Goal: Task Accomplishment & Management: Complete application form

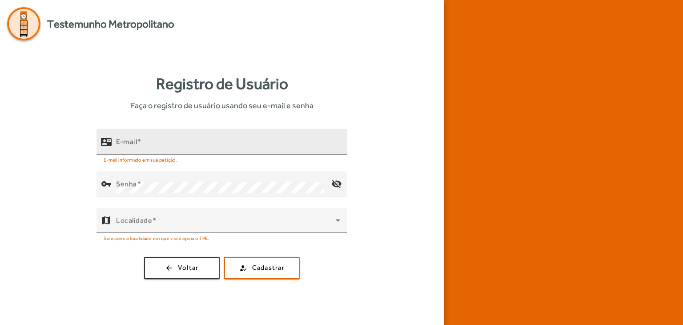
click at [208, 146] on input "E-mail" at bounding box center [228, 145] width 224 height 11
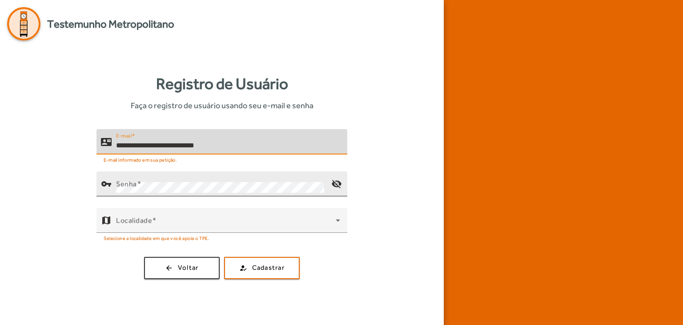
type input "**********"
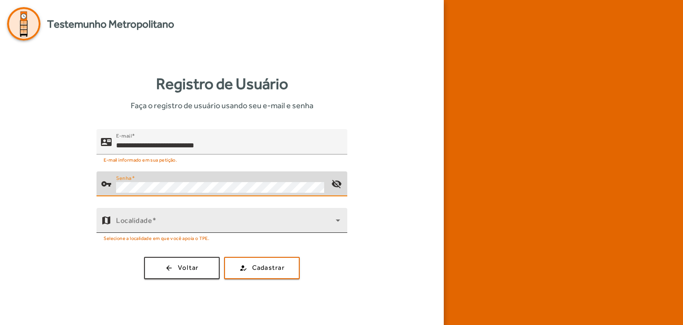
click at [162, 226] on span at bounding box center [226, 223] width 220 height 11
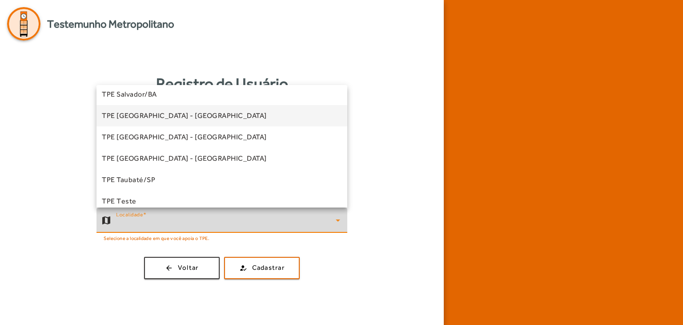
scroll to position [224, 0]
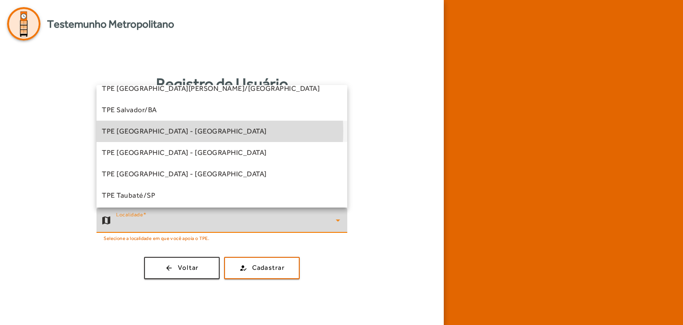
click at [184, 131] on mat-option "TPE [GEOGRAPHIC_DATA] - [GEOGRAPHIC_DATA]" at bounding box center [222, 131] width 251 height 21
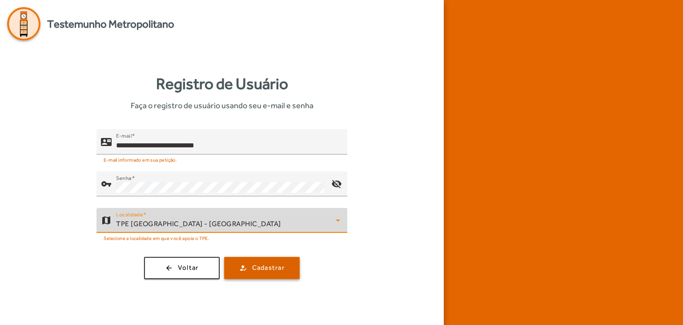
click at [280, 266] on span "Cadastrar" at bounding box center [268, 267] width 32 height 10
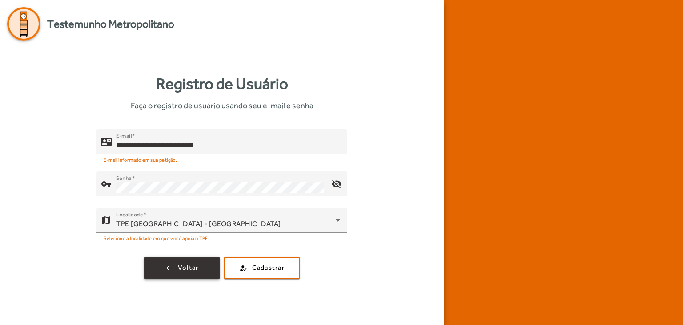
click at [203, 267] on span "button" at bounding box center [182, 267] width 74 height 21
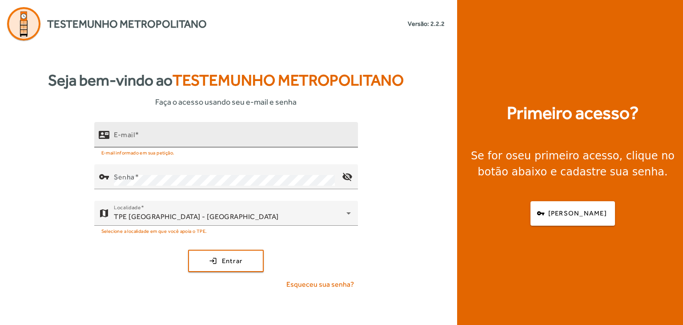
click at [218, 141] on input "E-mail" at bounding box center [232, 138] width 237 height 11
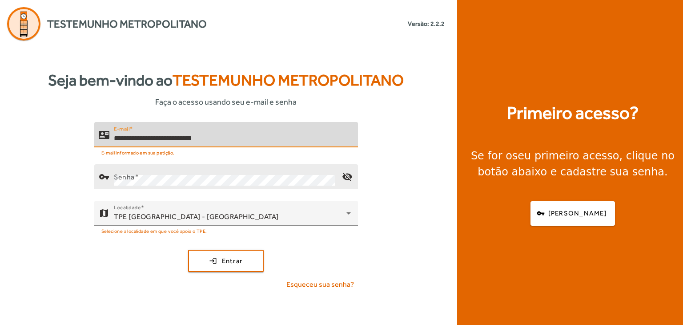
type input "**********"
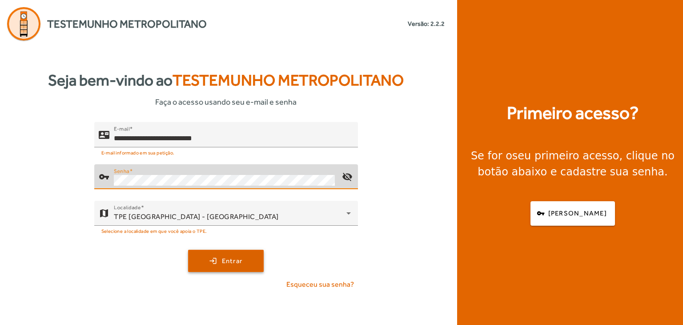
click at [245, 257] on span "submit" at bounding box center [226, 260] width 74 height 21
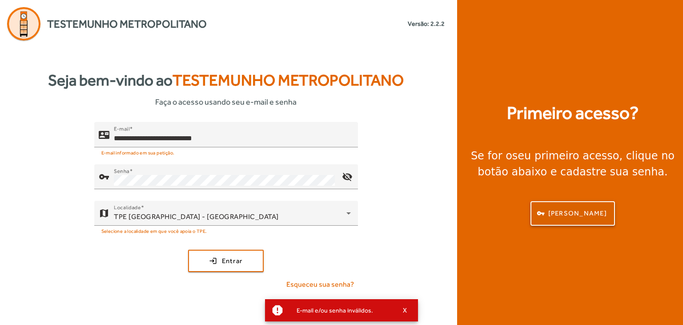
click at [598, 215] on span "[PERSON_NAME]" at bounding box center [577, 213] width 59 height 10
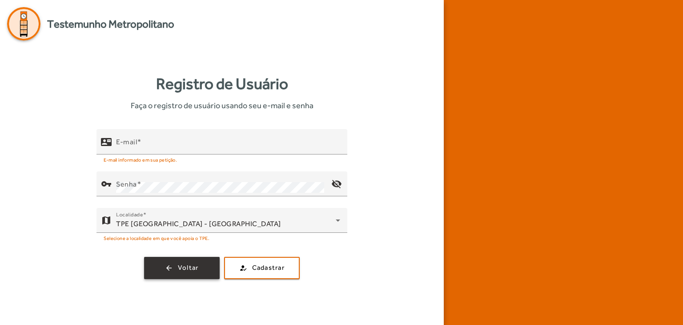
click at [203, 269] on span "button" at bounding box center [182, 267] width 74 height 21
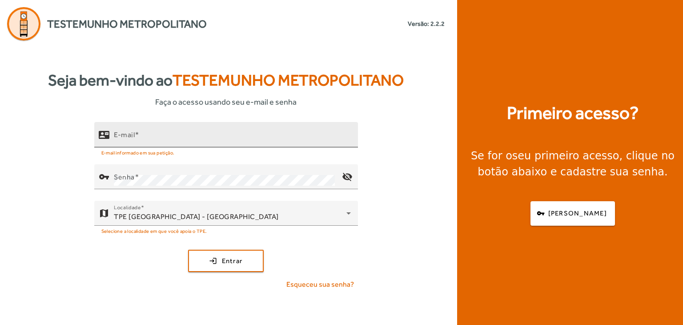
click at [178, 141] on input "E-mail" at bounding box center [232, 138] width 237 height 11
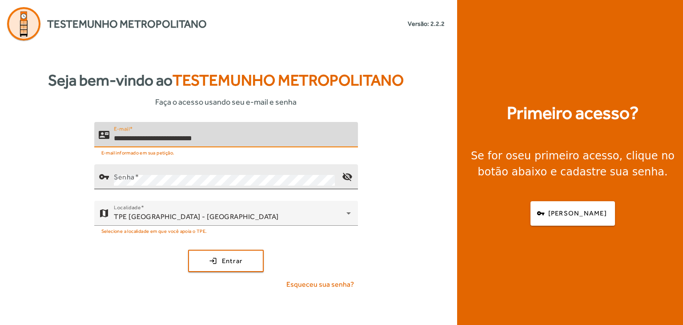
type input "**********"
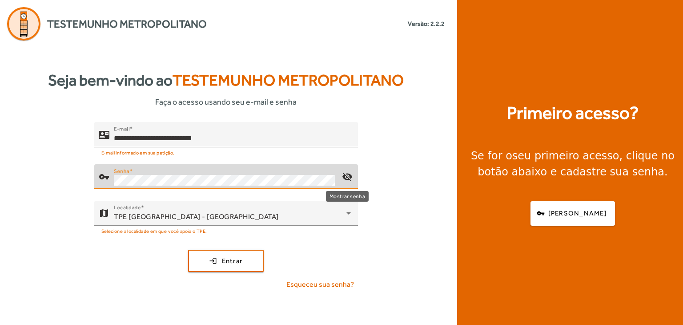
click at [349, 175] on mat-icon "visibility_off" at bounding box center [346, 176] width 21 height 21
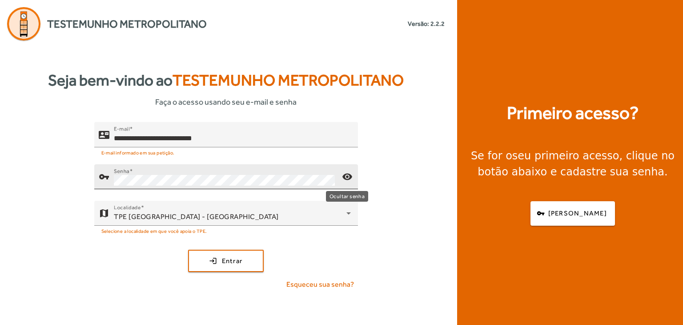
click at [349, 175] on mat-icon "visibility" at bounding box center [346, 176] width 21 height 21
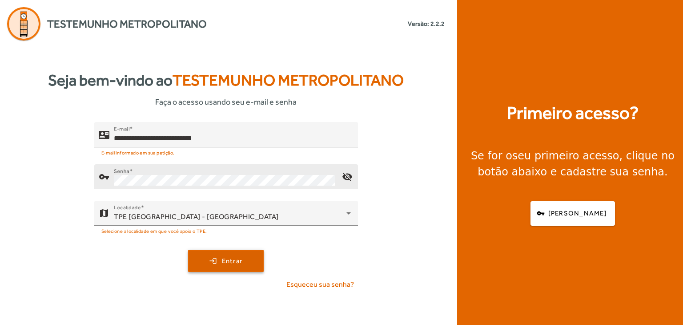
click at [230, 264] on span "Entrar" at bounding box center [232, 261] width 21 height 10
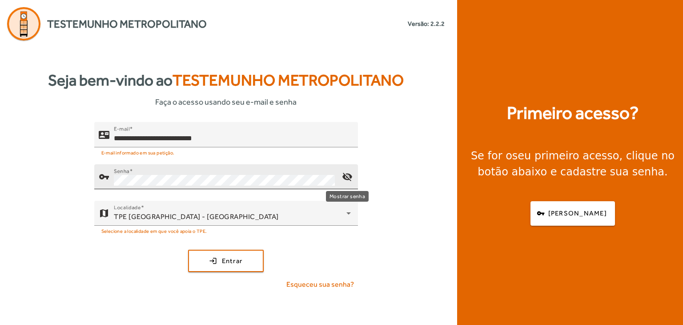
click at [350, 184] on mat-icon "visibility_off" at bounding box center [346, 176] width 21 height 21
click at [169, 187] on div "Senha" at bounding box center [224, 176] width 221 height 25
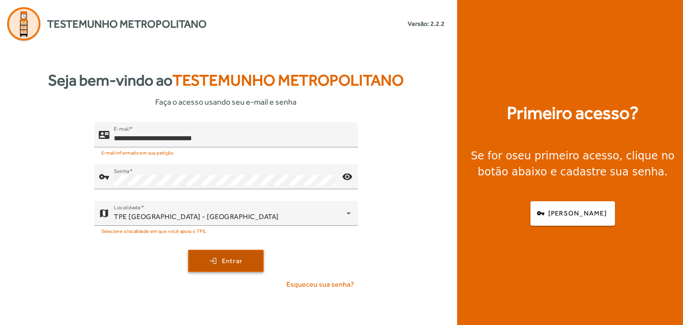
click at [213, 259] on span "submit" at bounding box center [226, 260] width 74 height 21
click at [222, 257] on span "Entrar" at bounding box center [232, 261] width 21 height 10
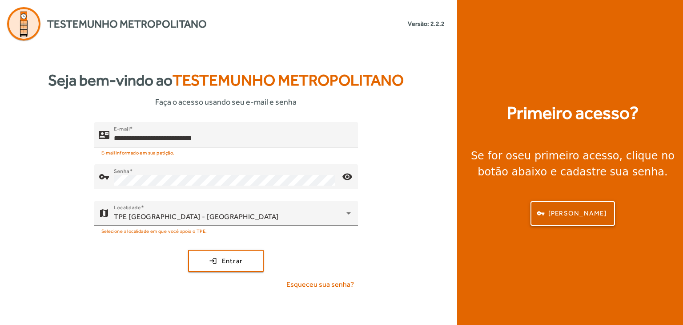
click at [540, 216] on span "button" at bounding box center [573, 212] width 83 height 21
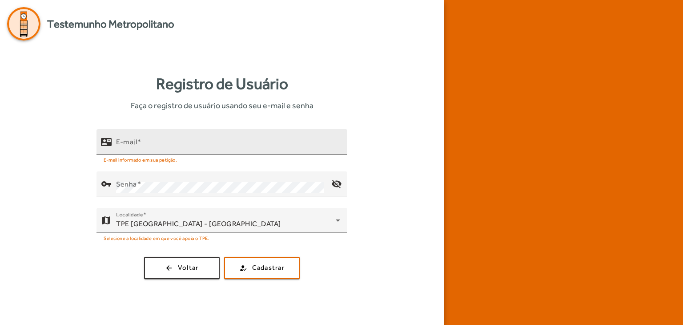
click at [222, 139] on div "E-mail" at bounding box center [228, 141] width 224 height 25
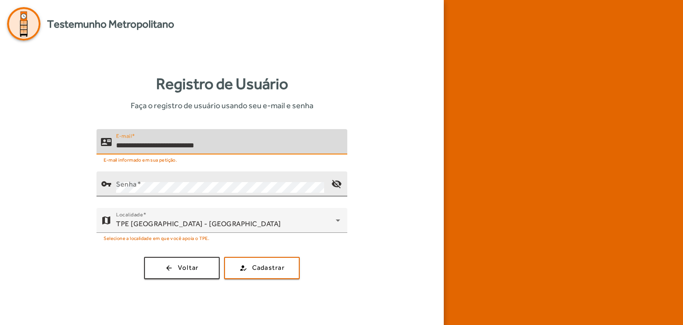
type input "**********"
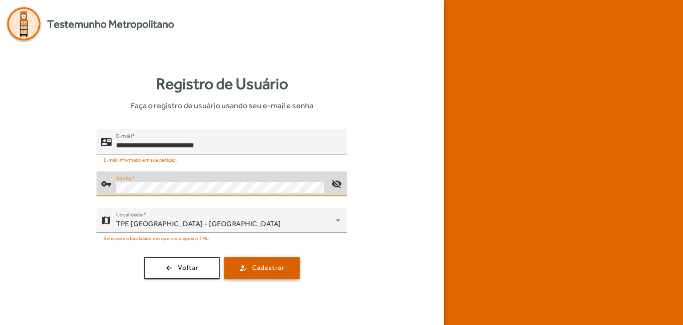
click at [270, 268] on span "Cadastrar" at bounding box center [268, 267] width 32 height 10
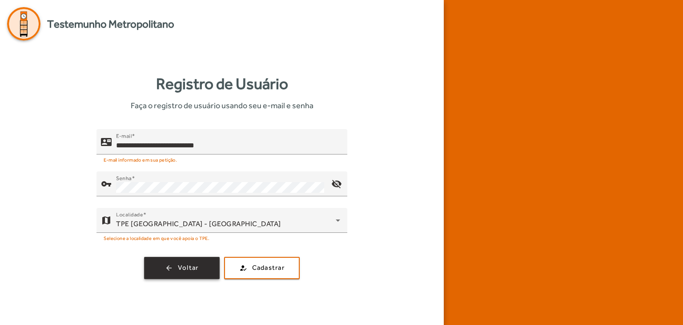
click at [171, 269] on span "button" at bounding box center [182, 267] width 74 height 21
